Goal: Information Seeking & Learning: Learn about a topic

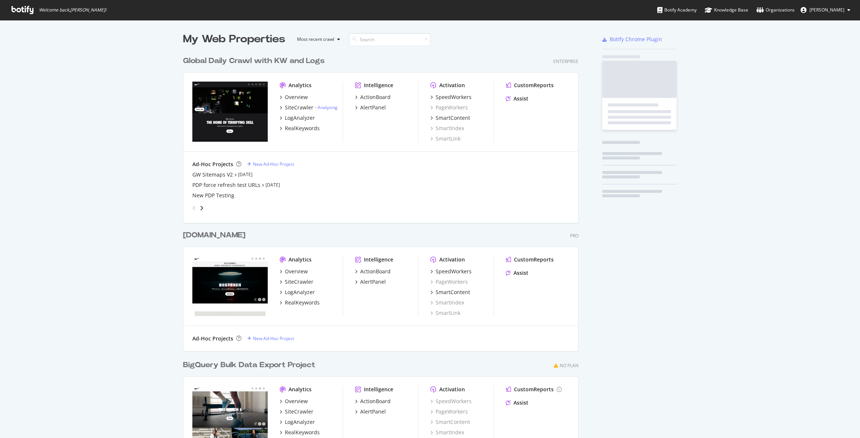
scroll to position [434, 401]
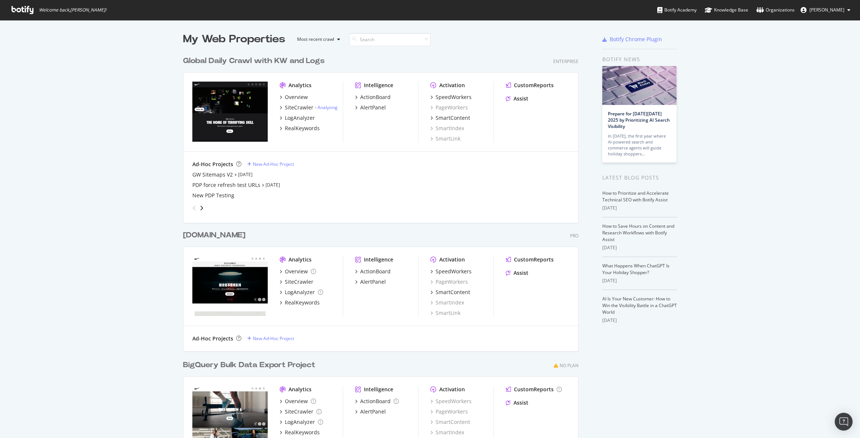
click at [827, 9] on span "[PERSON_NAME]" at bounding box center [826, 10] width 35 height 6
click at [803, 78] on div "See all Organizations" at bounding box center [817, 74] width 78 height 11
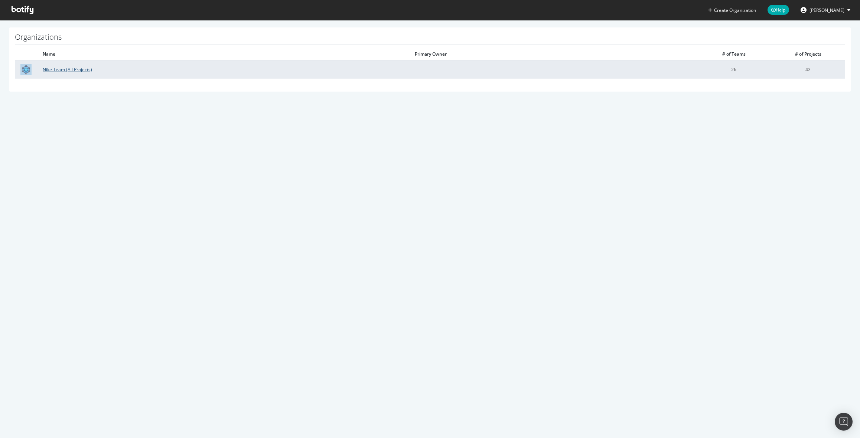
click at [78, 66] on link "Nike Team (All Projects)" at bounding box center [67, 69] width 49 height 6
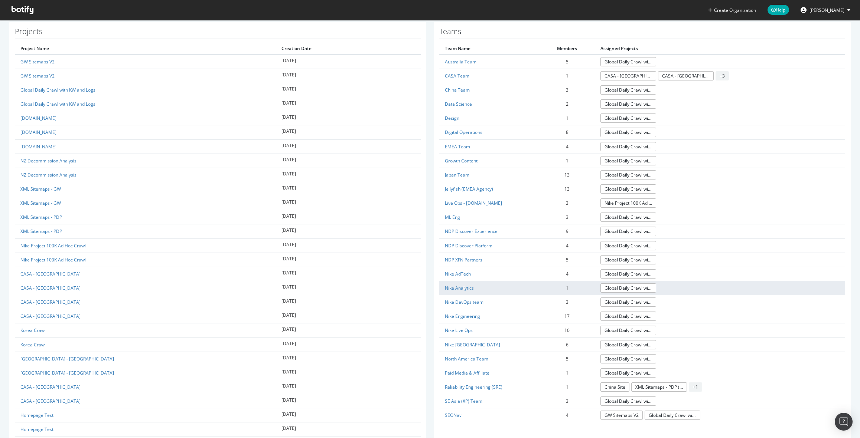
scroll to position [220, 0]
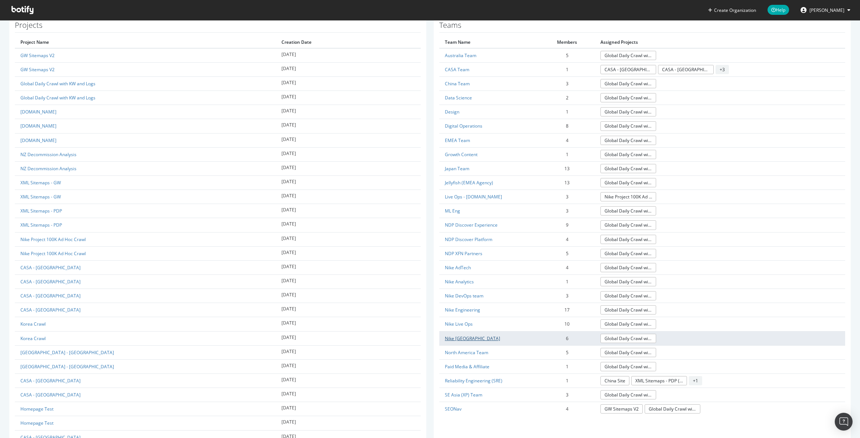
click at [460, 338] on link "Nike [GEOGRAPHIC_DATA]" at bounding box center [472, 339] width 55 height 6
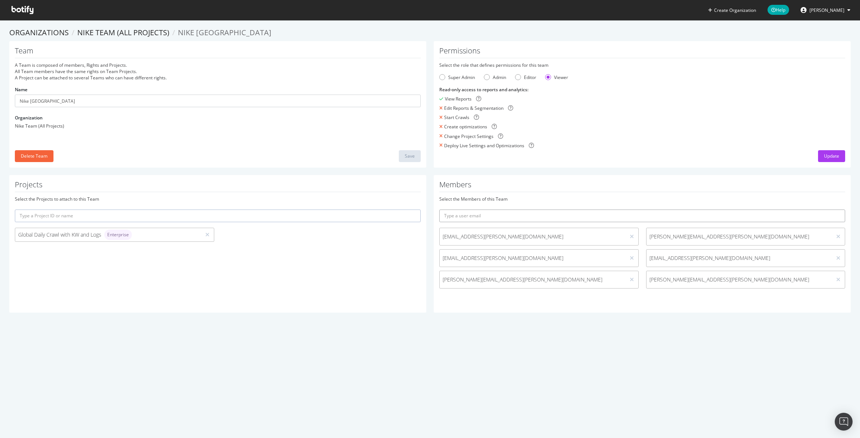
click at [561, 213] on input "text" at bounding box center [642, 216] width 406 height 13
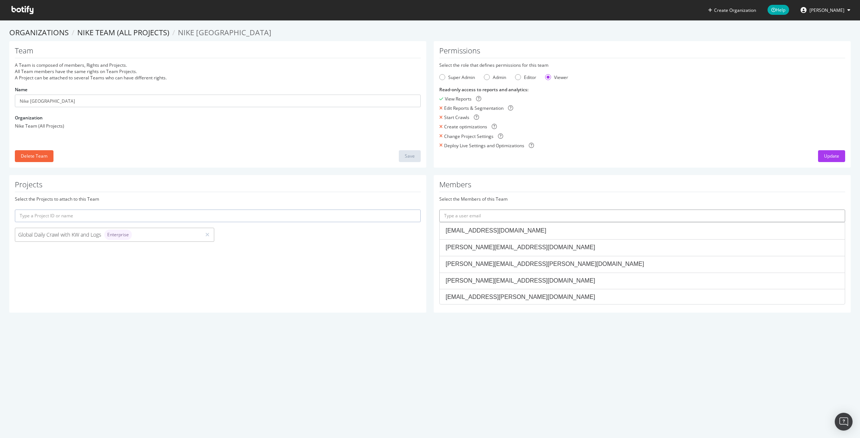
paste input "[PERSON_NAME][EMAIL_ADDRESS][DOMAIN_NAME]"
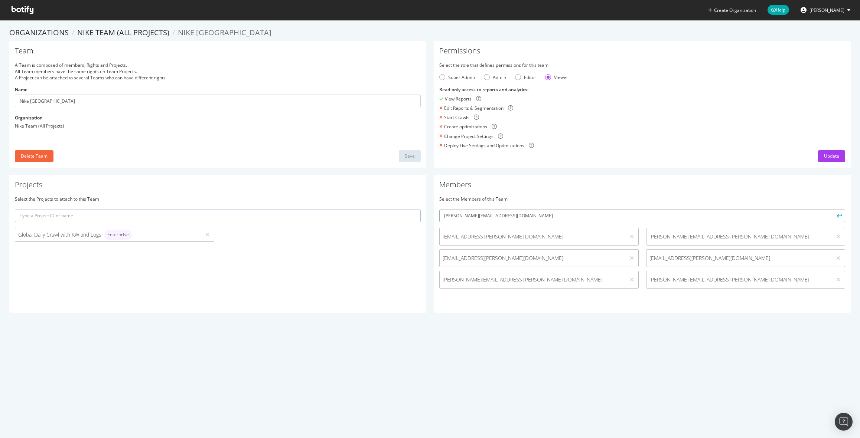
type input "[PERSON_NAME][EMAIL_ADDRESS][DOMAIN_NAME]"
click at [838, 216] on icon "submit" at bounding box center [839, 216] width 5 height 4
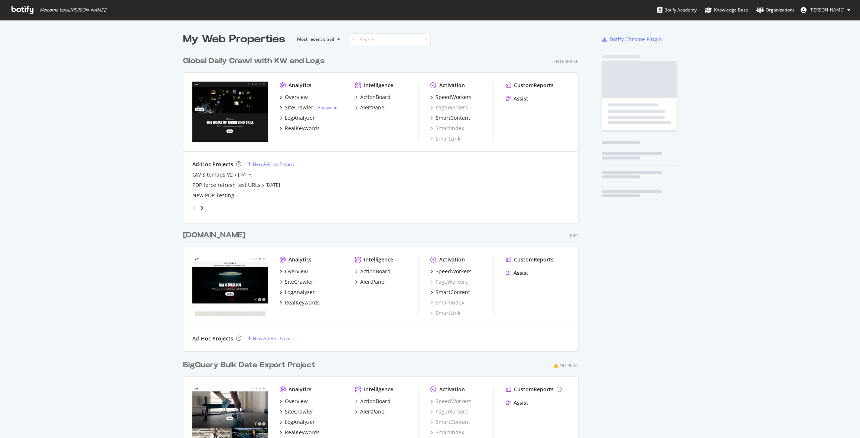
scroll to position [434, 401]
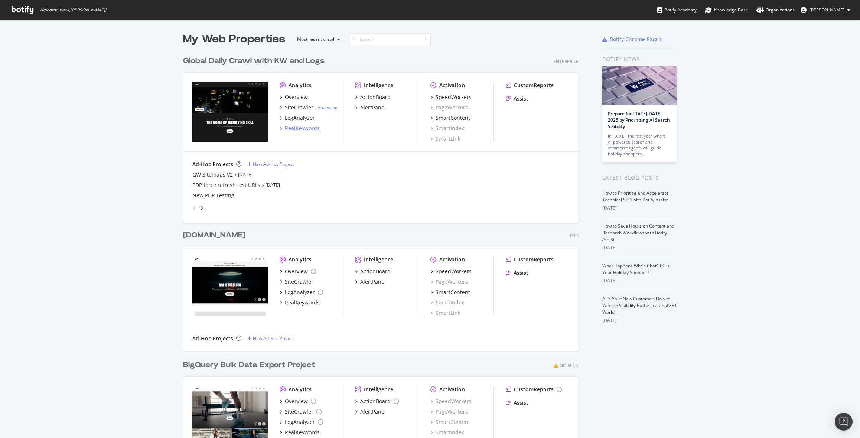
click at [307, 127] on div "RealKeywords" at bounding box center [302, 128] width 35 height 7
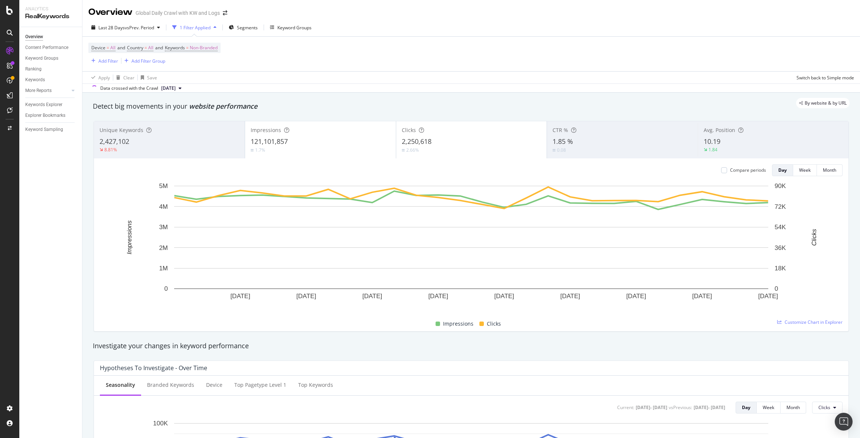
click at [291, 70] on div "Device = All and Country = All and Keywords = Non-Branded Add Filter Add Filter…" at bounding box center [470, 54] width 765 height 35
click at [101, 64] on div "Add Filter" at bounding box center [108, 61] width 20 height 6
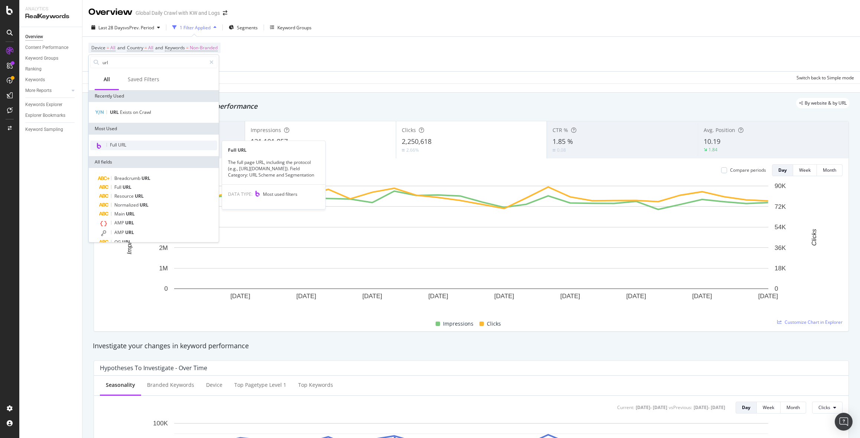
type input "url"
click at [128, 143] on div "Full URL" at bounding box center [153, 146] width 127 height 10
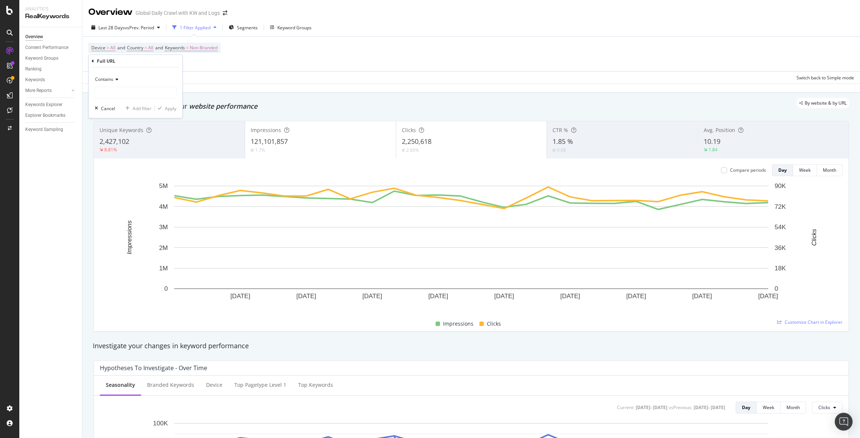
click at [117, 80] on icon at bounding box center [115, 79] width 5 height 4
click at [112, 74] on div "Contains" at bounding box center [136, 79] width 82 height 12
click at [114, 98] on span "Equal to" at bounding box center [106, 95] width 17 height 6
click at [115, 94] on input "text" at bounding box center [135, 93] width 81 height 12
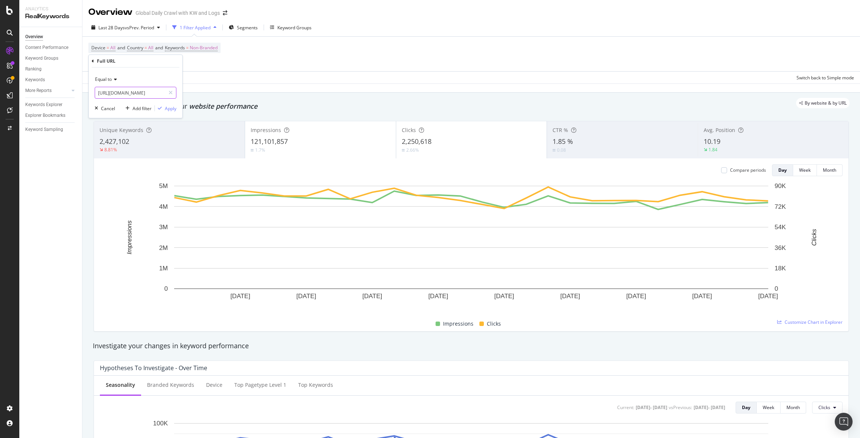
scroll to position [0, 9]
type input "https://www.nike.com/nike-style-by"
click at [173, 107] on div "Apply" at bounding box center [171, 108] width 12 height 6
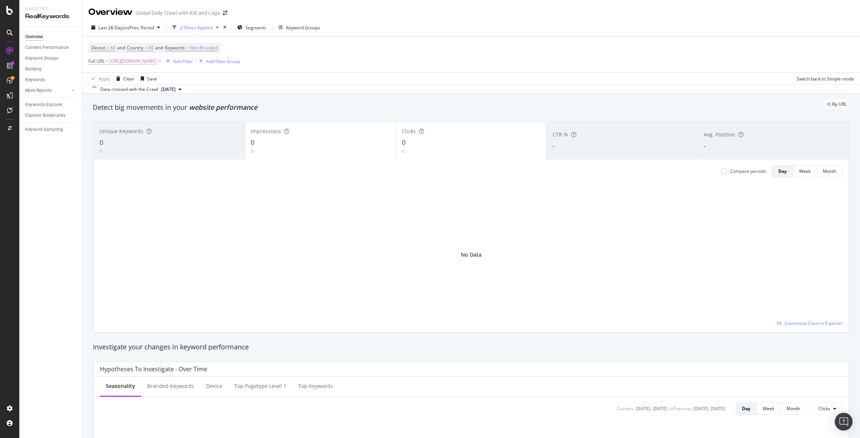
click at [147, 60] on span "https://www.nike.com/nike-style-by" at bounding box center [132, 61] width 47 height 10
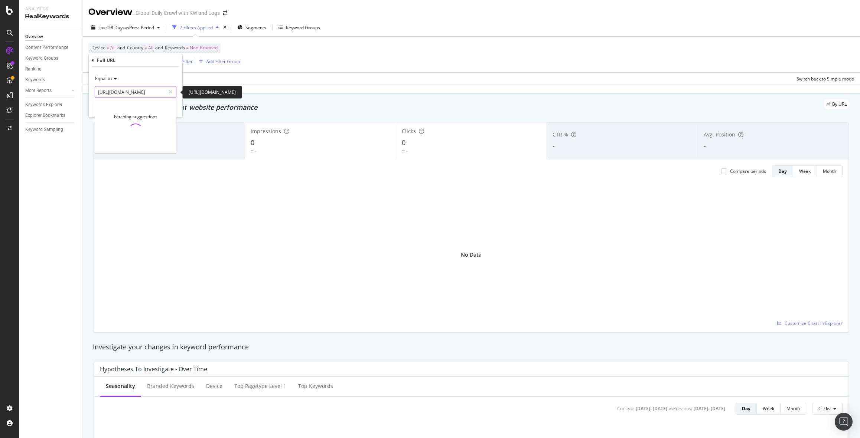
click at [157, 95] on input "https://www.nike.com/nike-style-by" at bounding box center [130, 92] width 70 height 12
drag, startPoint x: 138, startPoint y: 94, endPoint x: 554, endPoint y: 4, distance: 425.3
click at [140, 93] on input "https://www.nike.com/nike-style-by" at bounding box center [130, 92] width 70 height 12
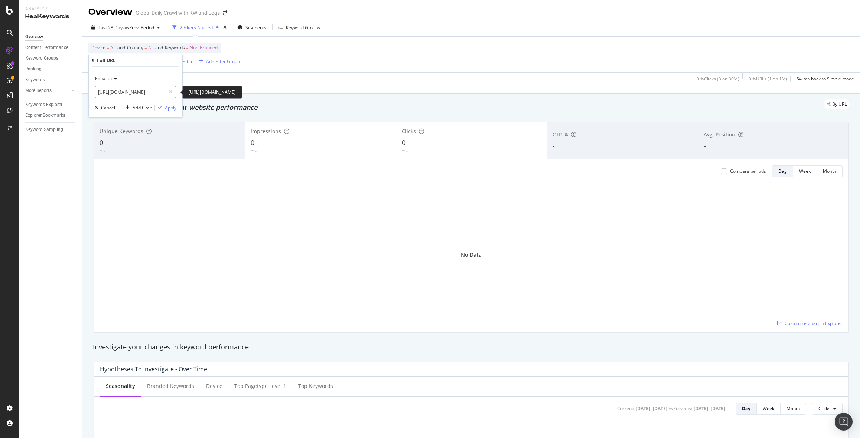
click at [140, 93] on input "https://www.nike.com/nike-style-by" at bounding box center [130, 92] width 70 height 12
paste input "https://www.nike.com/nike-style-by"
type input "https://www.nike.com/nike-style-by"
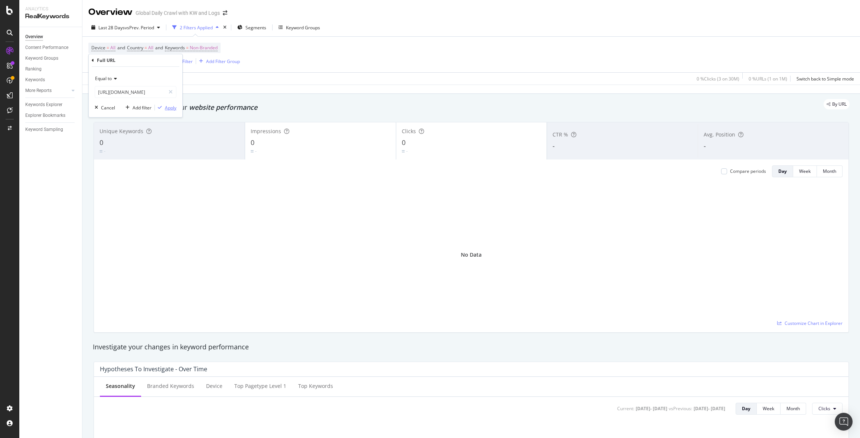
click at [171, 108] on div "Apply" at bounding box center [171, 108] width 12 height 6
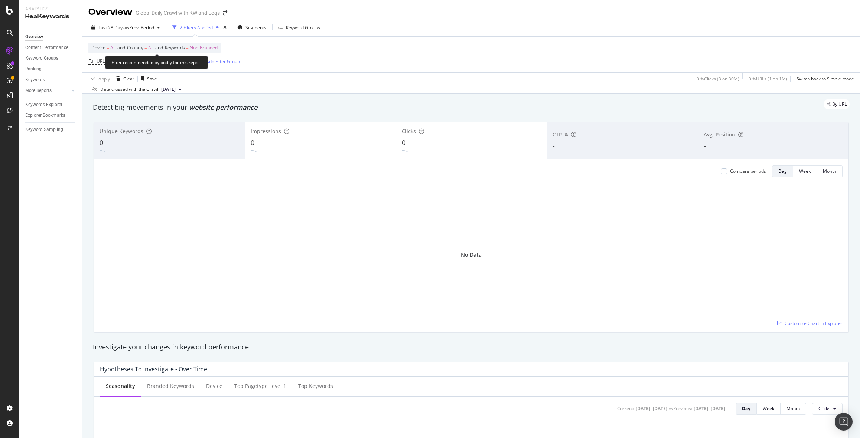
click at [212, 45] on span "Non-Branded" at bounding box center [204, 48] width 28 height 10
click at [199, 66] on span "Non-Branded" at bounding box center [191, 65] width 31 height 6
click at [190, 120] on span "All" at bounding box center [220, 123] width 76 height 7
click at [249, 79] on div "Apply" at bounding box center [252, 81] width 12 height 6
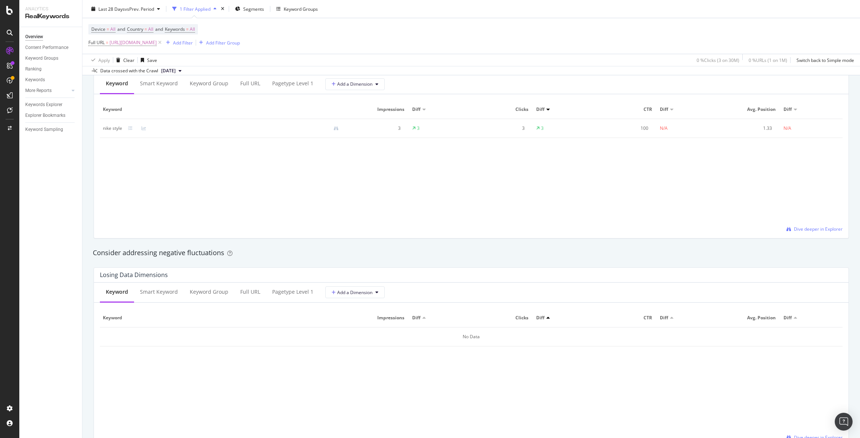
scroll to position [689, 0]
click at [43, 82] on div "SiteCrawler" at bounding box center [40, 81] width 26 height 7
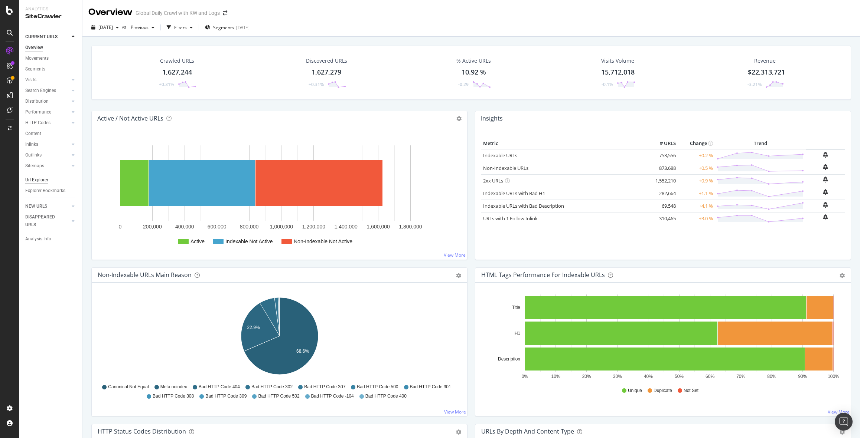
click at [38, 180] on div "Url Explorer" at bounding box center [36, 180] width 23 height 8
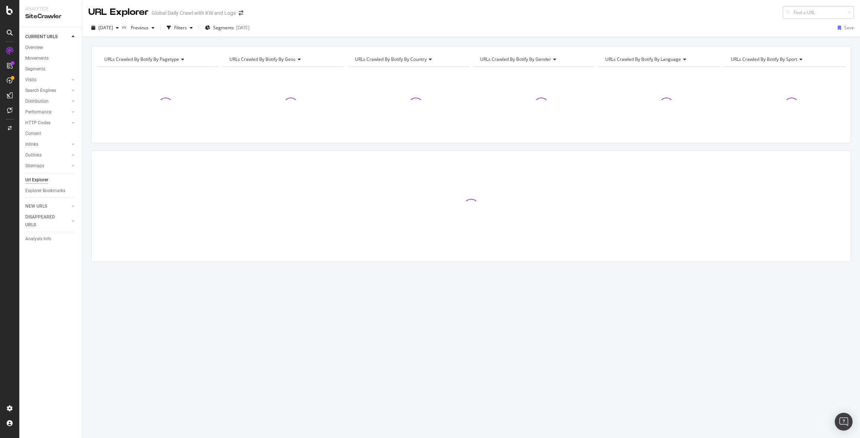
click at [810, 13] on input at bounding box center [817, 12] width 71 height 13
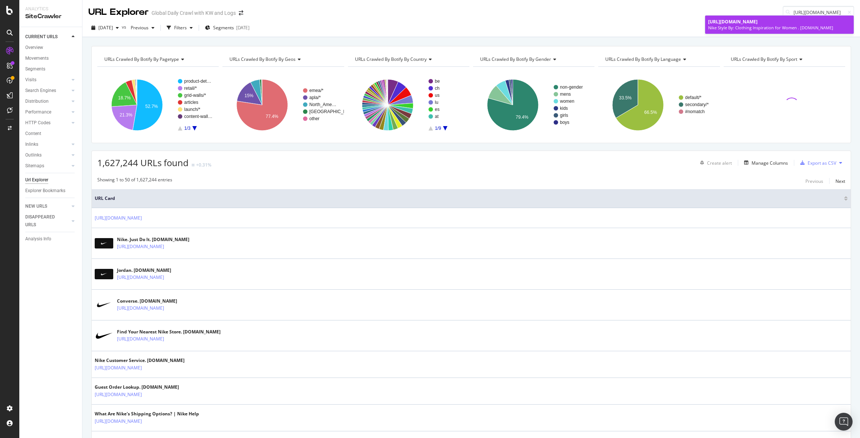
type input "https://www.nike.com/nike-style-by"
click at [790, 25] on div "Nike Style By: Clothing Inspiration for Women . Nike.com" at bounding box center [779, 28] width 143 height 6
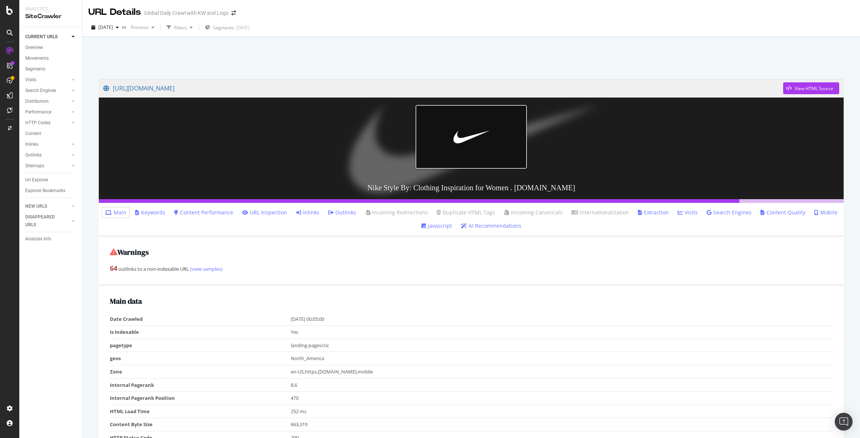
click at [501, 301] on h2 "Main data" at bounding box center [471, 301] width 722 height 8
click at [720, 212] on link "Search Engines" at bounding box center [728, 212] width 45 height 7
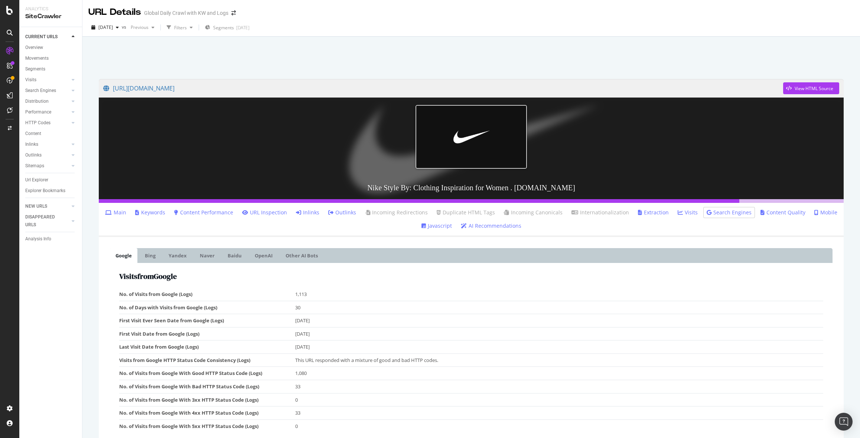
click at [161, 213] on link "Keywords" at bounding box center [150, 212] width 30 height 7
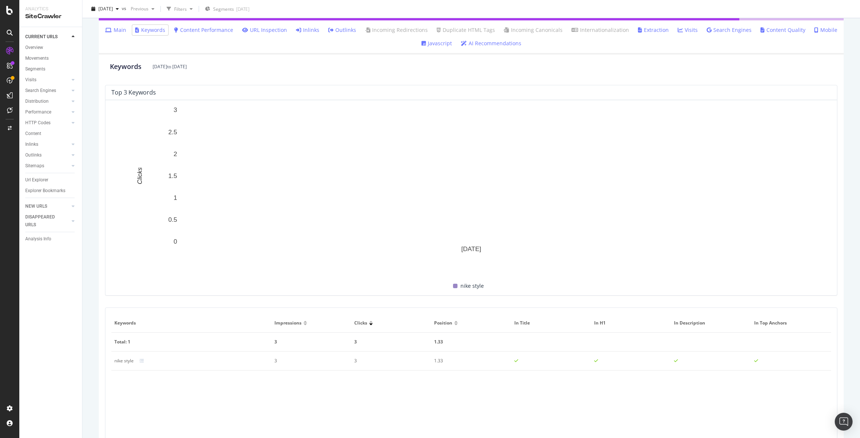
scroll to position [210, 0]
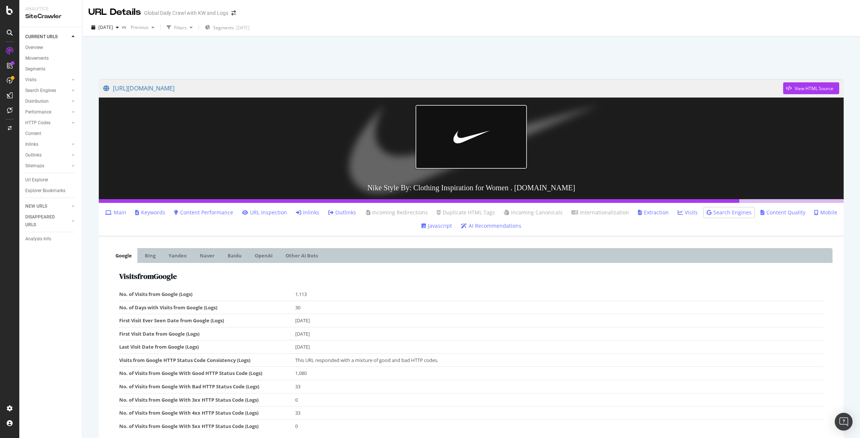
scroll to position [94, 0]
